Goal: Information Seeking & Learning: Learn about a topic

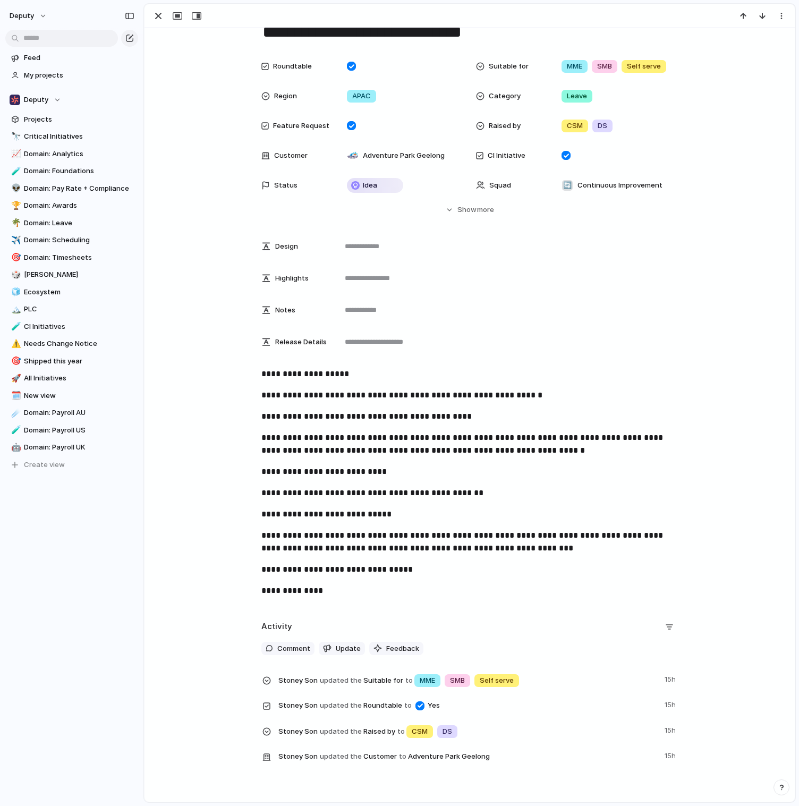
scroll to position [15, 0]
